Goal: Task Accomplishment & Management: Manage account settings

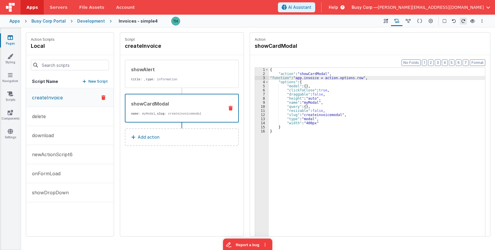
click at [11, 22] on div "Apps" at bounding box center [14, 21] width 11 height 6
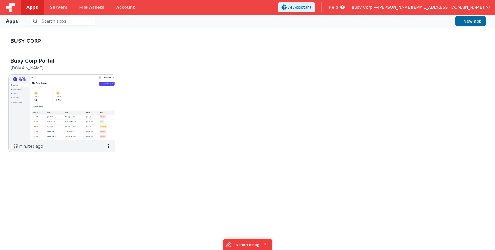
click at [301, 6] on span "Busy Corp —" at bounding box center [364, 7] width 26 height 6
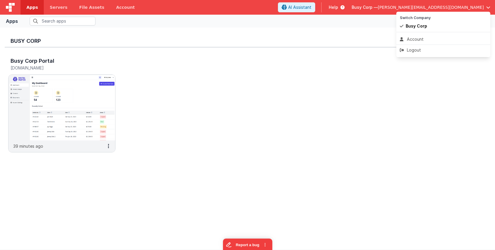
click at [301, 11] on button at bounding box center [247, 125] width 495 height 250
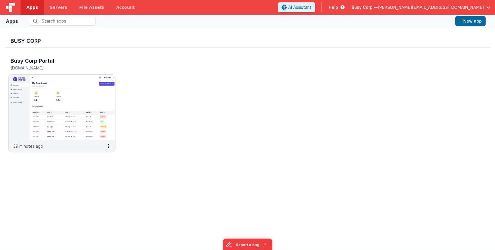
click at [301, 11] on div "Busy Corp — [PERSON_NAME][EMAIL_ADDRESS][DOMAIN_NAME]" at bounding box center [420, 7] width 139 height 10
click at [301, 6] on span "Busy Corp —" at bounding box center [364, 7] width 26 height 6
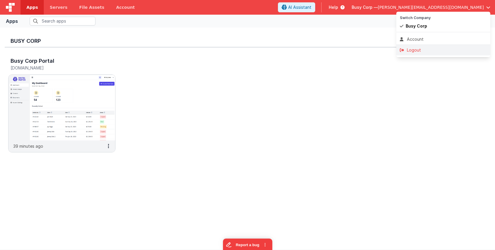
click at [301, 51] on div "Logout" at bounding box center [442, 50] width 87 height 6
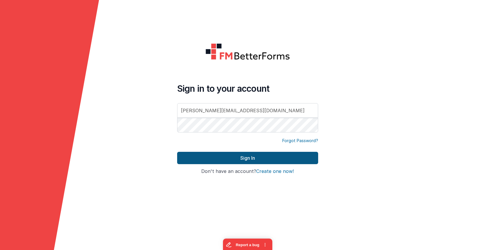
type input "[PERSON_NAME][EMAIL_ADDRESS][DOMAIN_NAME]"
click at [235, 156] on button "Sign In" at bounding box center [247, 158] width 141 height 12
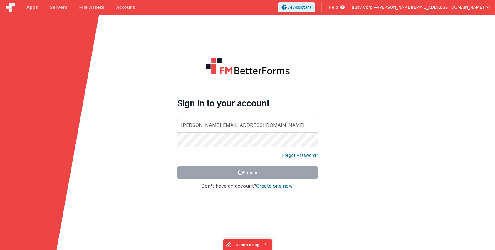
click at [301, 8] on span "Busy Corp —" at bounding box center [364, 7] width 26 height 6
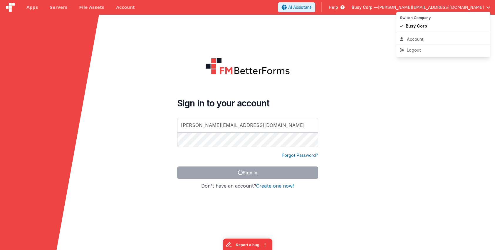
click at [301, 11] on button at bounding box center [247, 125] width 495 height 250
